Goal: Information Seeking & Learning: Check status

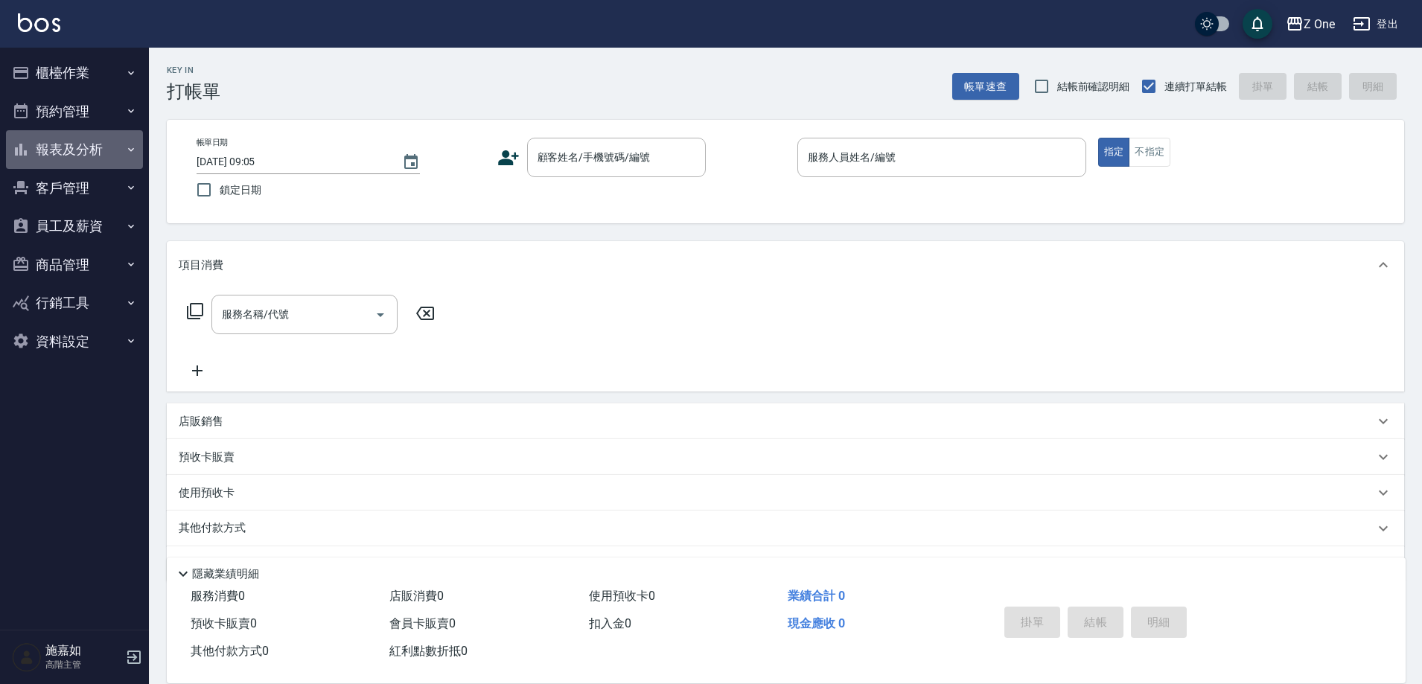
click at [105, 153] on button "報表及分析" at bounding box center [74, 149] width 137 height 39
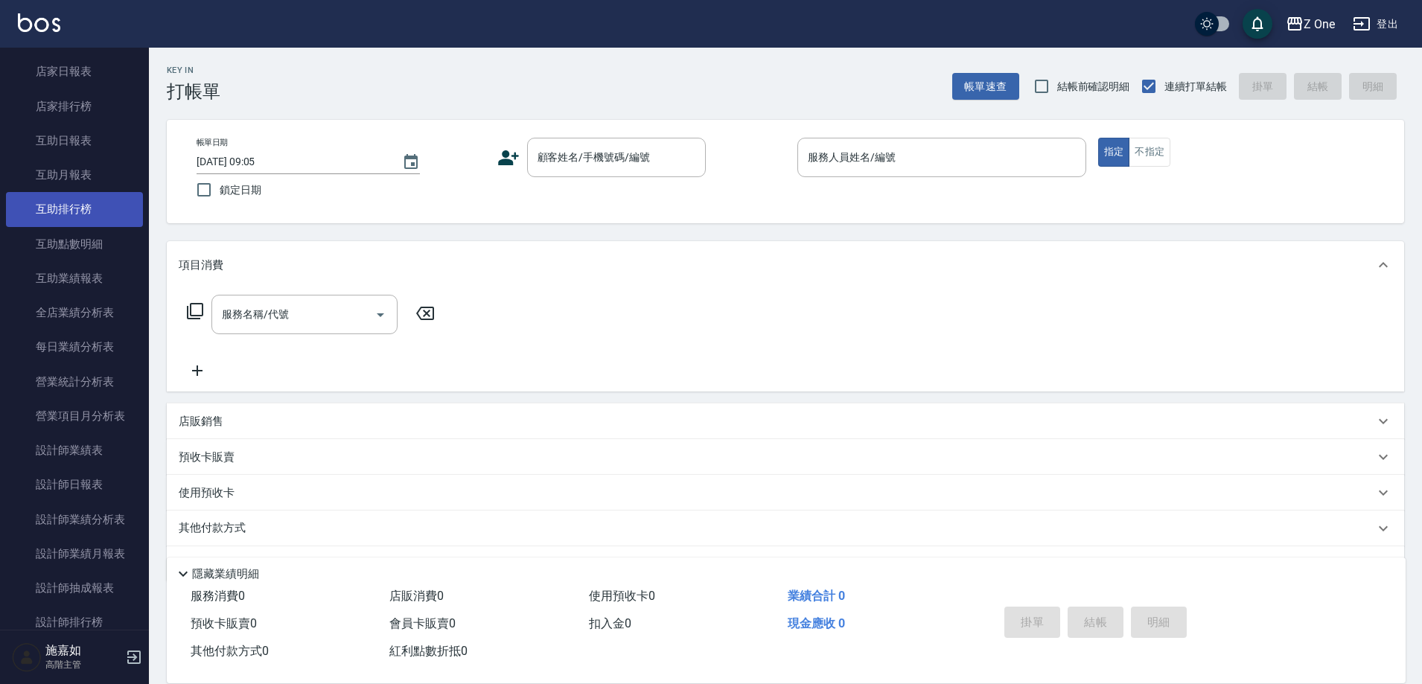
scroll to position [298, 0]
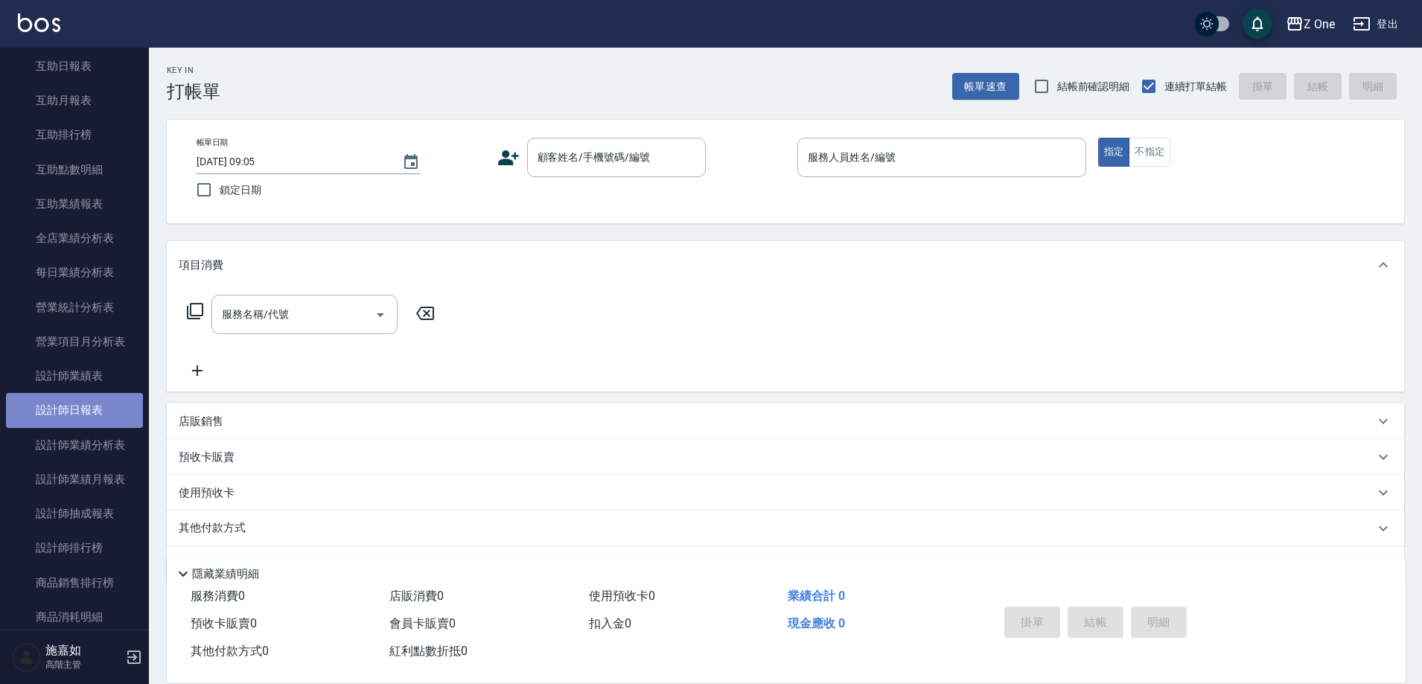
click at [101, 406] on link "設計師日報表" at bounding box center [74, 410] width 137 height 34
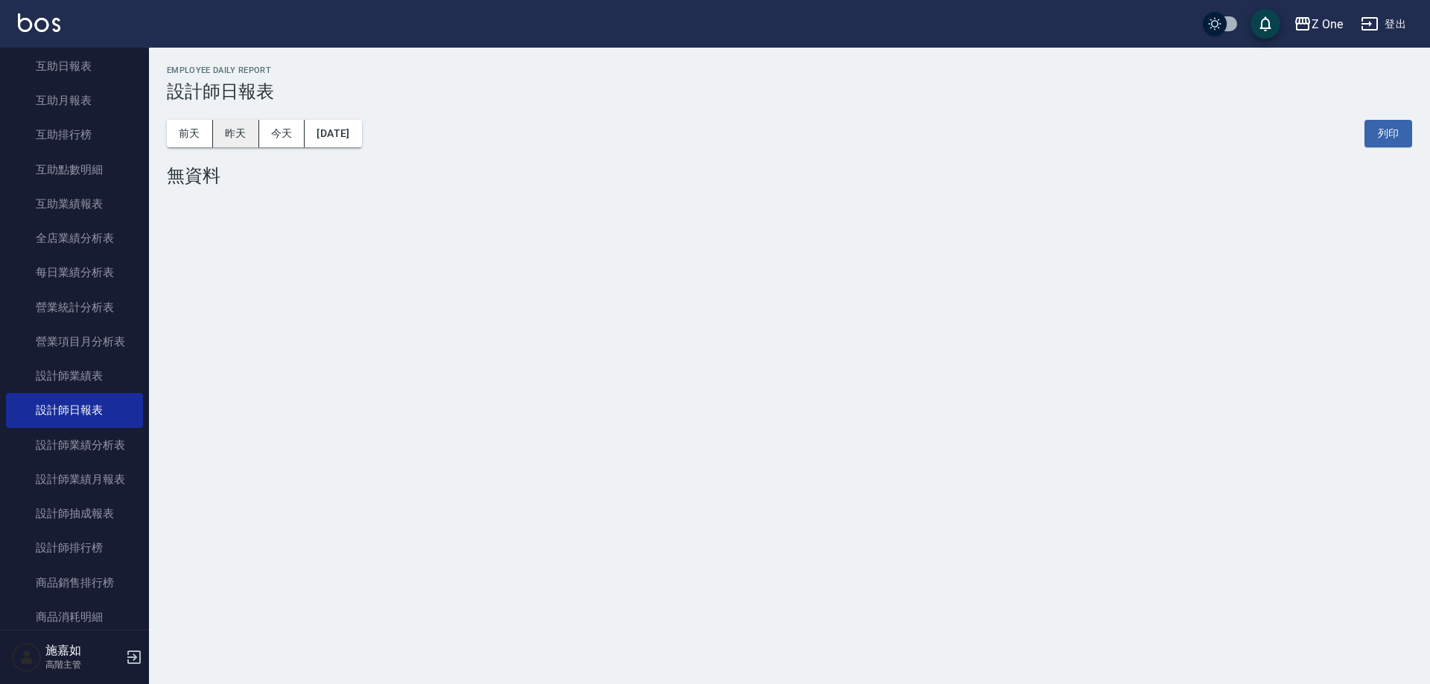
click at [225, 143] on button "昨天" at bounding box center [236, 134] width 46 height 28
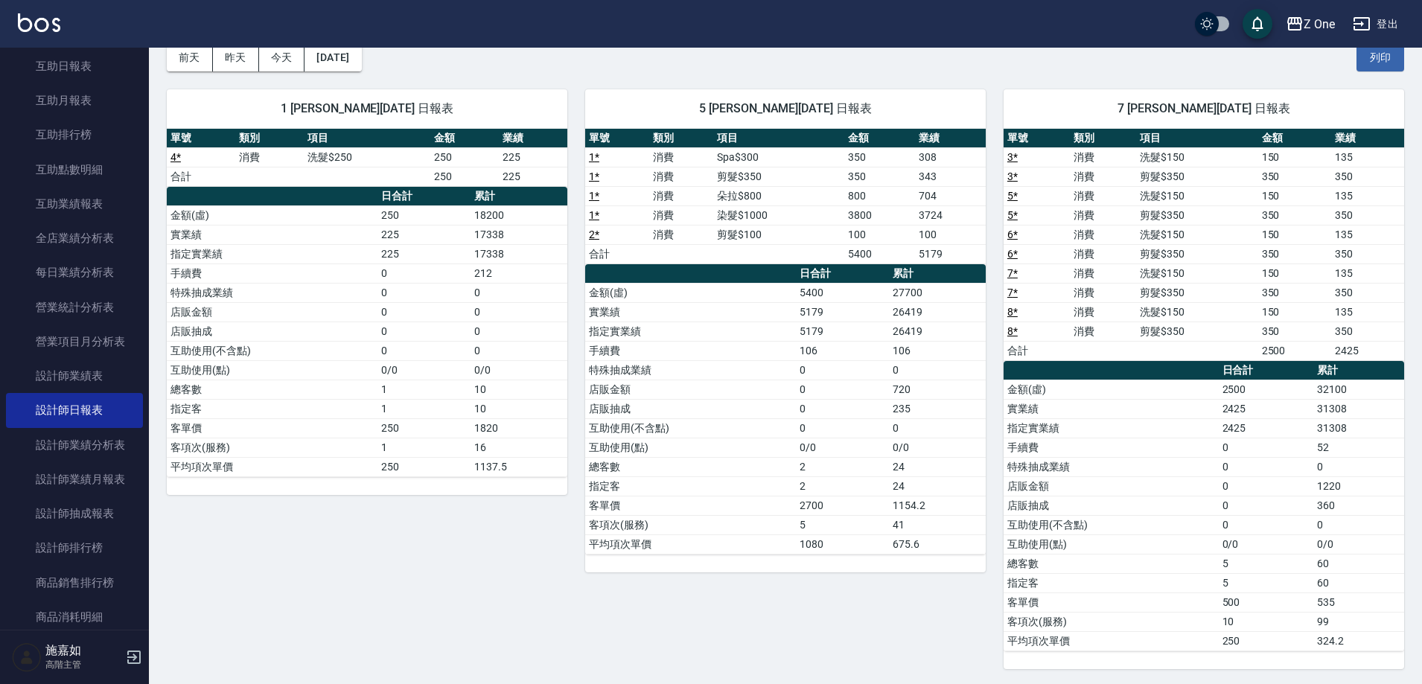
scroll to position [79, 0]
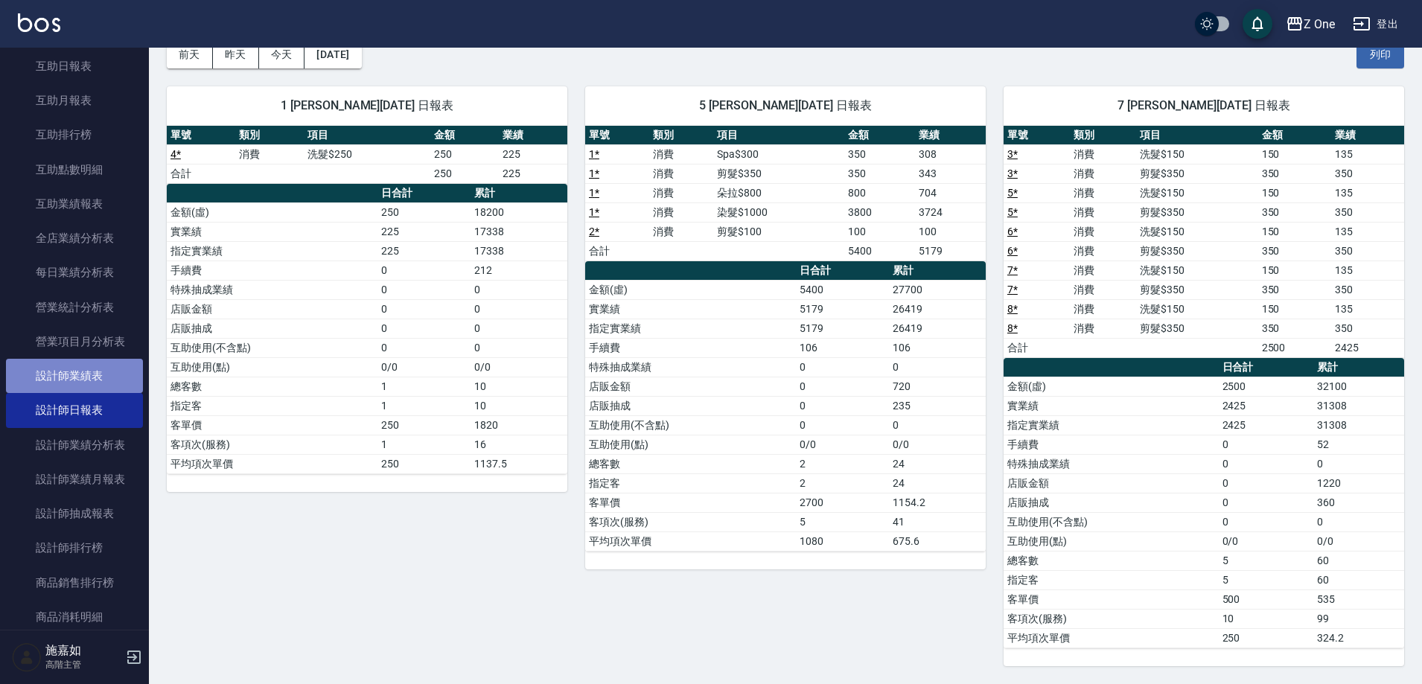
click at [109, 378] on link "設計師業績表" at bounding box center [74, 376] width 137 height 34
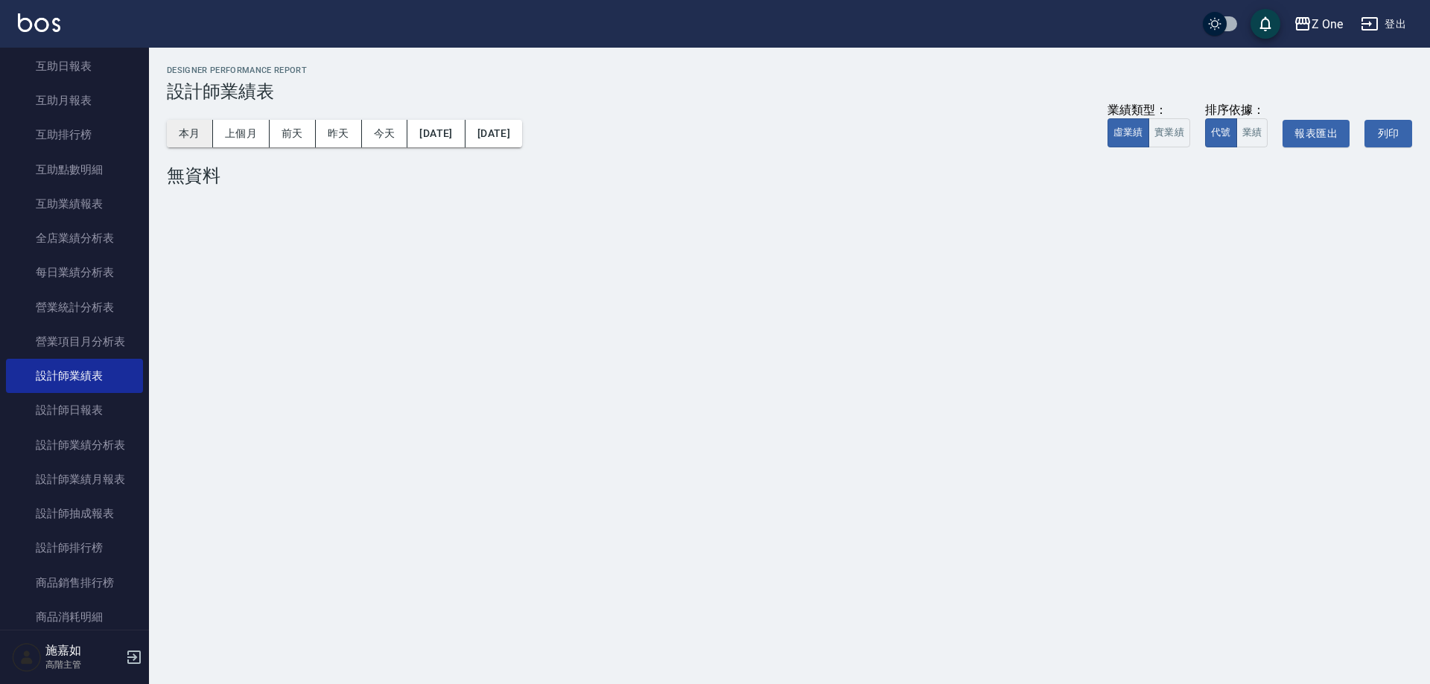
click at [188, 144] on button "本月" at bounding box center [190, 134] width 46 height 28
